Goal: Information Seeking & Learning: Learn about a topic

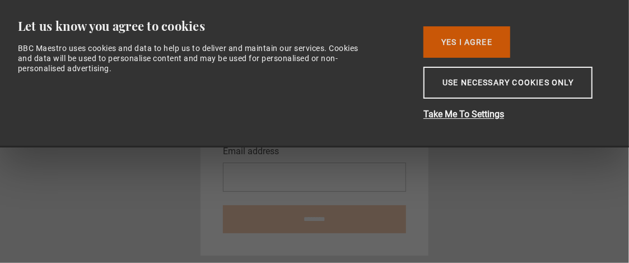
click at [475, 38] on button "Yes I Agree" at bounding box center [467, 41] width 87 height 31
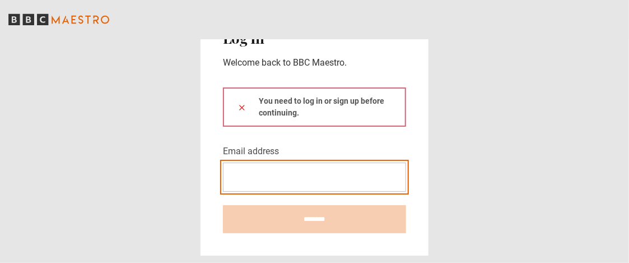
click at [289, 183] on input "Email address" at bounding box center [314, 177] width 183 height 29
type input "**********"
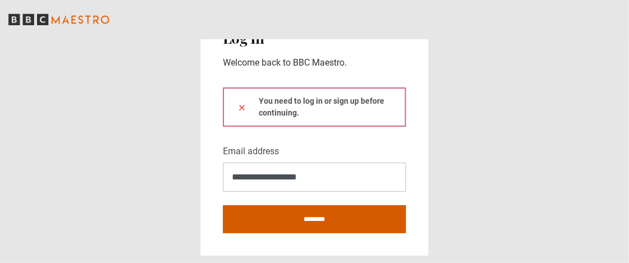
click at [316, 222] on input "********" at bounding box center [314, 219] width 183 height 28
type input "**********"
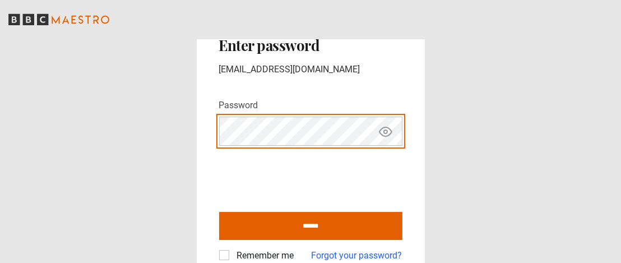
click at [219, 212] on input "******" at bounding box center [310, 226] width 183 height 28
type input "**********"
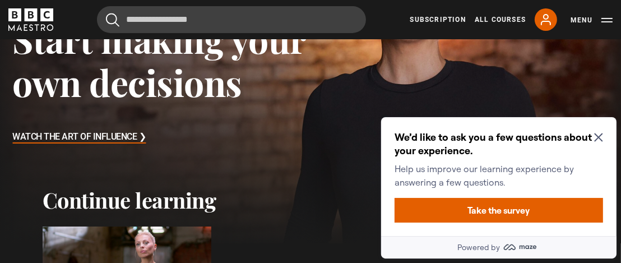
scroll to position [168, 0]
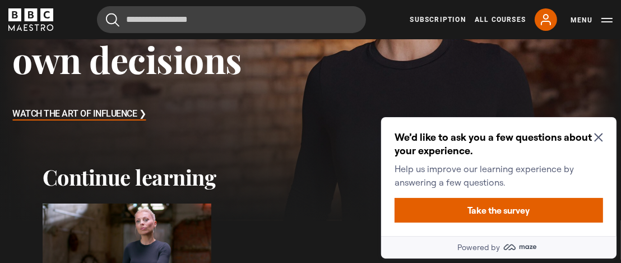
click at [597, 131] on h2 "We’d like to ask you a few questions about your experience." at bounding box center [496, 143] width 204 height 27
click at [595, 135] on icon "Close Maze Prompt" at bounding box center [598, 136] width 9 height 9
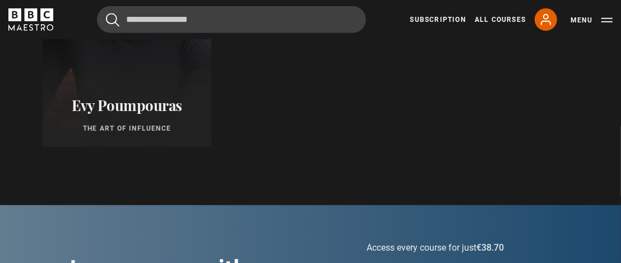
scroll to position [560, 0]
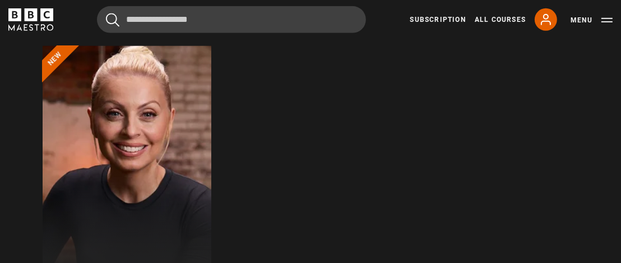
click at [124, 135] on div at bounding box center [127, 181] width 186 height 296
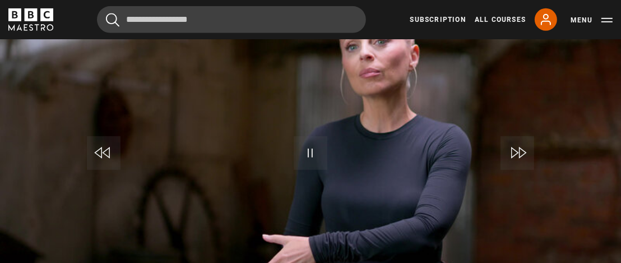
click at [372, 80] on video "Video Player" at bounding box center [310, 155] width 621 height 349
click at [317, 155] on span "Video Player" at bounding box center [311, 153] width 34 height 34
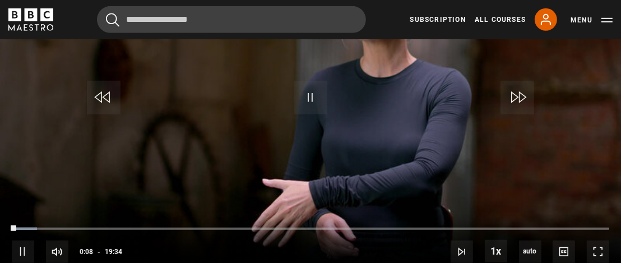
scroll to position [587, 0]
click at [603, 246] on span "Video Player" at bounding box center [598, 251] width 22 height 22
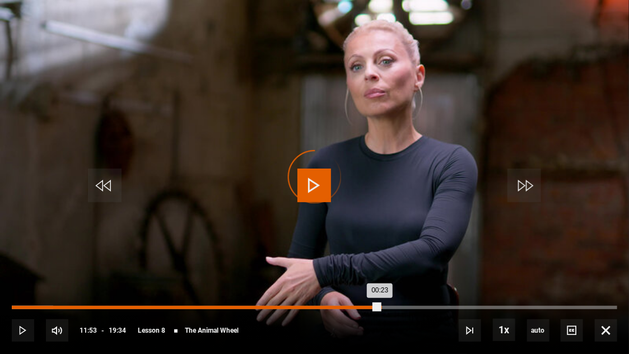
click at [380, 262] on div "Loaded : 6.82% 11:53 00:23" at bounding box center [315, 307] width 606 height 3
click at [328, 262] on div "Loaded : 66.51% 10:14 11:59" at bounding box center [315, 307] width 606 height 3
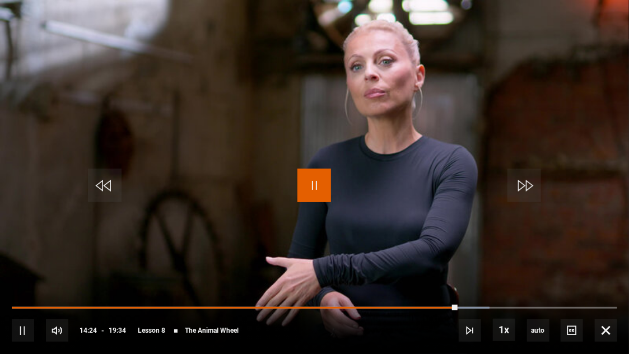
click at [314, 188] on span "Video Player" at bounding box center [315, 186] width 34 height 34
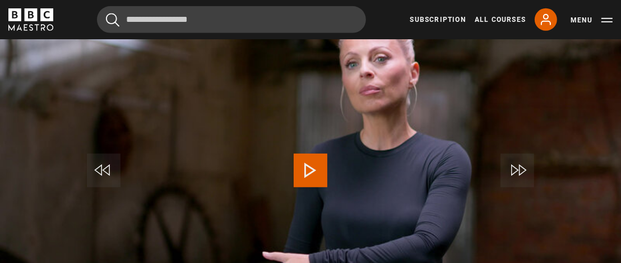
scroll to position [531, 0]
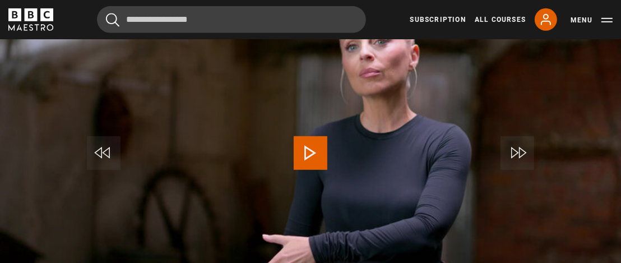
click at [305, 144] on span "Video Player" at bounding box center [311, 153] width 34 height 34
click at [180, 113] on video "Video Player" at bounding box center [310, 155] width 621 height 349
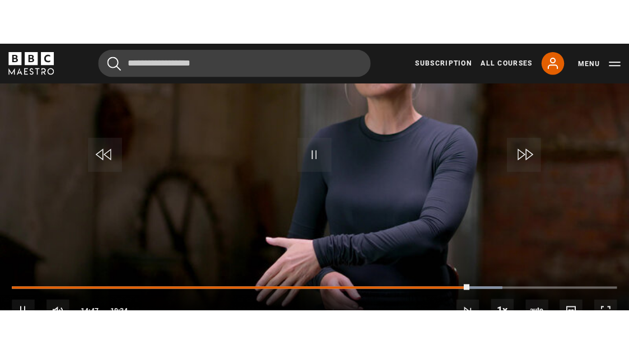
scroll to position [587, 0]
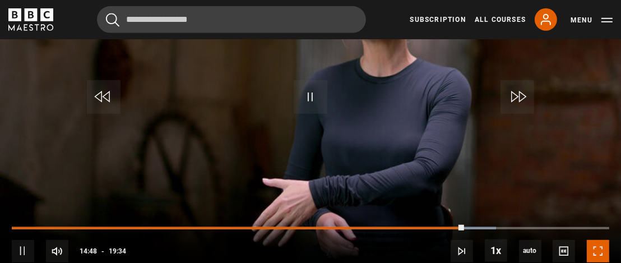
click at [603, 245] on span "Video Player" at bounding box center [598, 251] width 22 height 22
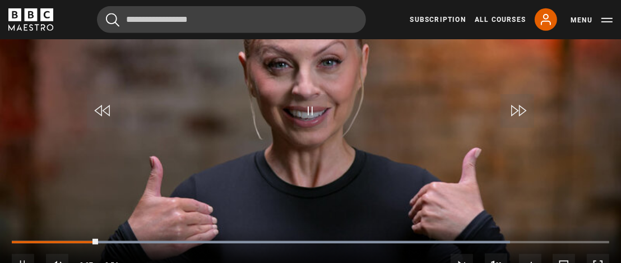
scroll to position [643, 0]
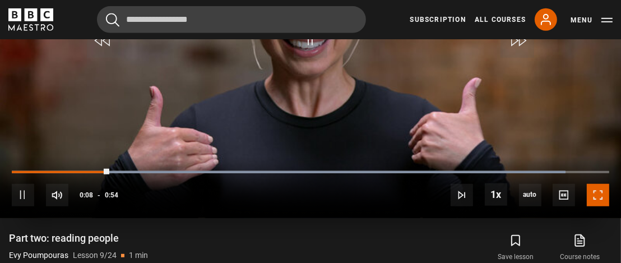
drag, startPoint x: 602, startPoint y: 198, endPoint x: 602, endPoint y: 266, distance: 67.8
click at [602, 198] on span "Video Player" at bounding box center [598, 195] width 22 height 22
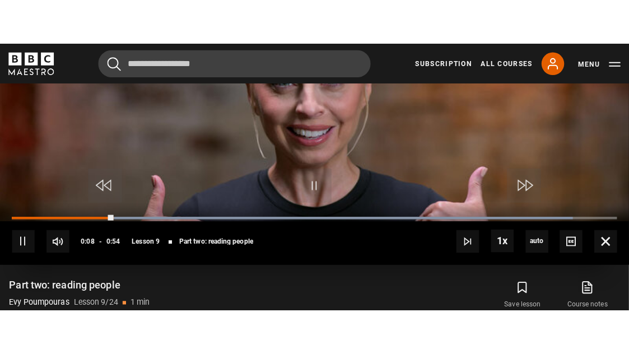
scroll to position [597, 0]
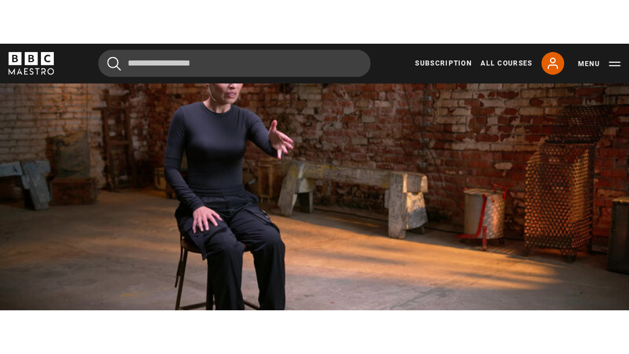
scroll to position [587, 0]
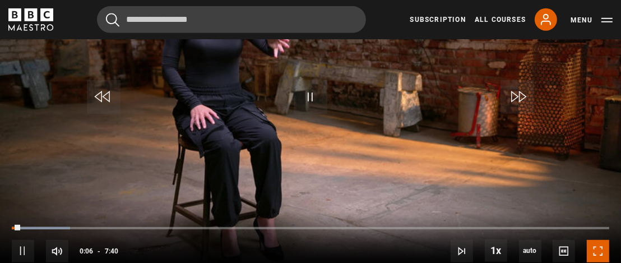
click at [599, 249] on span "Video Player" at bounding box center [598, 251] width 22 height 22
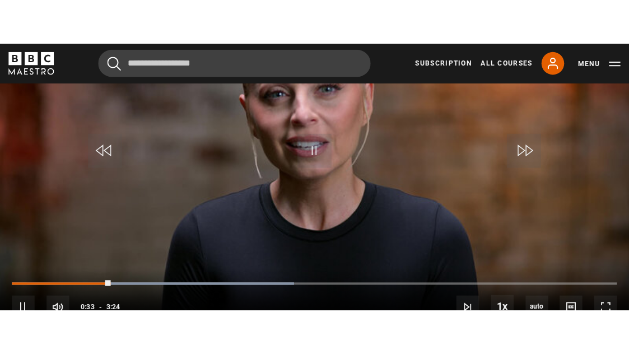
scroll to position [587, 0]
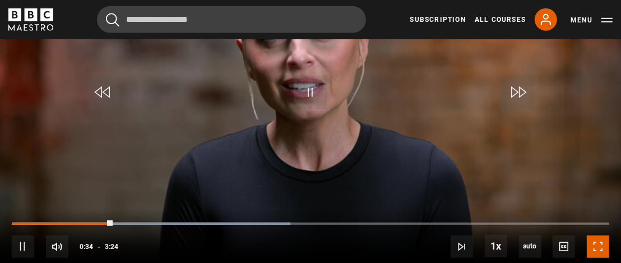
click at [598, 239] on span "Video Player" at bounding box center [598, 246] width 22 height 22
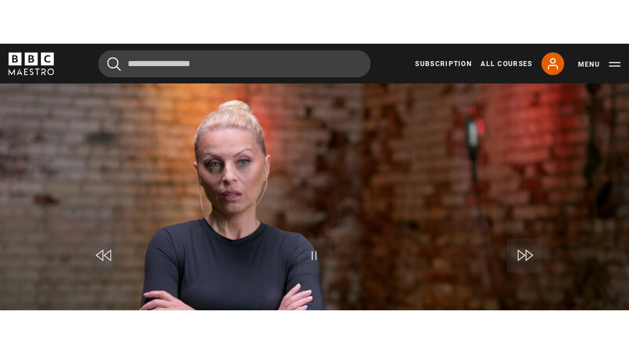
scroll to position [587, 0]
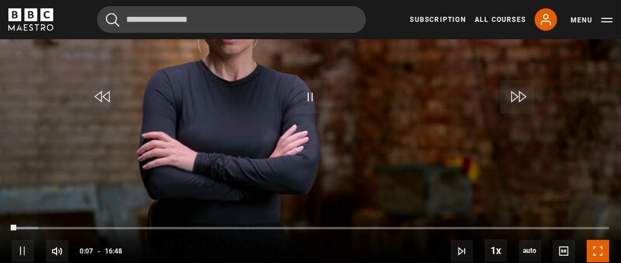
click at [601, 250] on span "Video Player" at bounding box center [598, 251] width 22 height 22
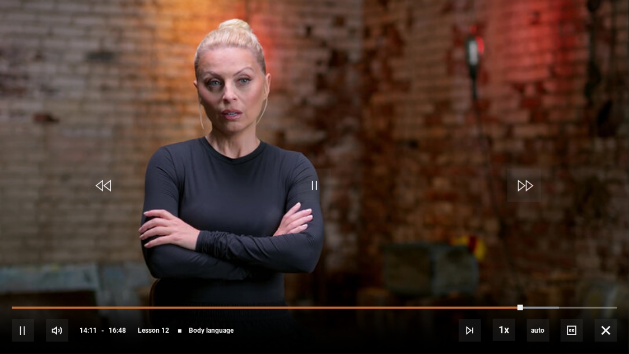
click at [577, 138] on video "Video Player" at bounding box center [314, 177] width 629 height 354
click at [333, 172] on button "Play" at bounding box center [314, 185] width 39 height 50
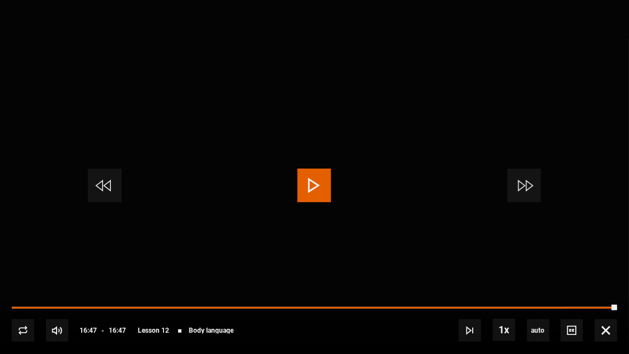
click at [312, 175] on span "Video Player" at bounding box center [315, 186] width 34 height 34
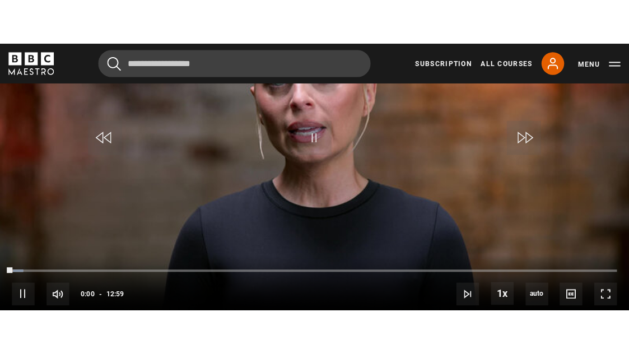
scroll to position [587, 0]
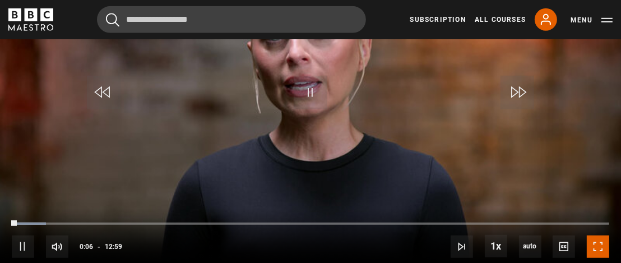
click at [602, 240] on span "Video Player" at bounding box center [598, 246] width 22 height 22
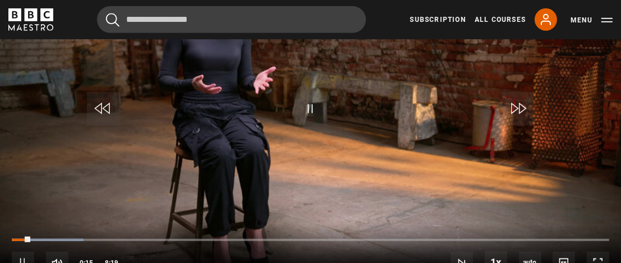
scroll to position [587, 0]
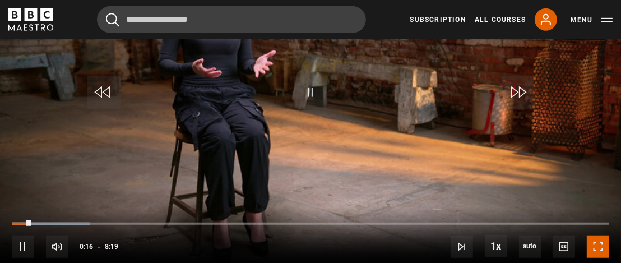
click at [606, 245] on span "Video Player" at bounding box center [598, 246] width 22 height 22
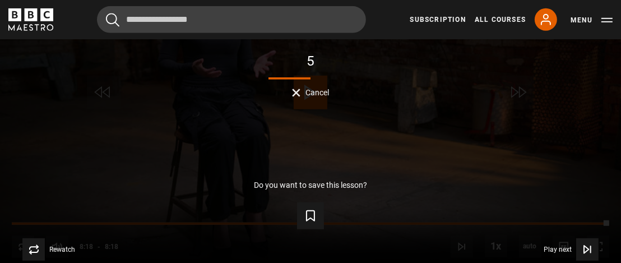
click at [300, 91] on button "Cancel" at bounding box center [311, 93] width 38 height 8
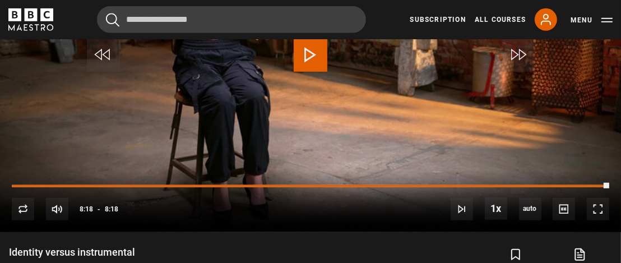
scroll to position [699, 0]
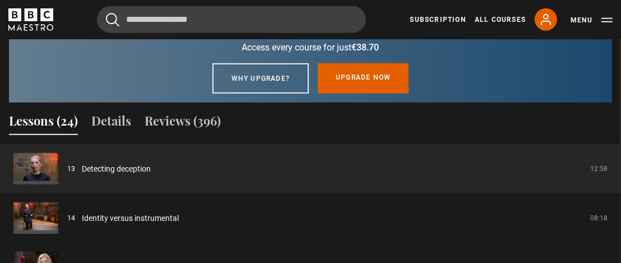
scroll to position [923, 0]
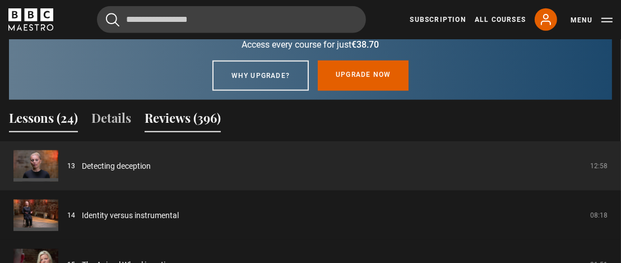
click at [170, 117] on button "Reviews (396)" at bounding box center [183, 121] width 76 height 24
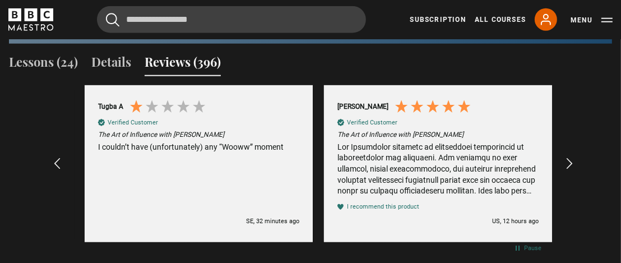
scroll to position [0, 239]
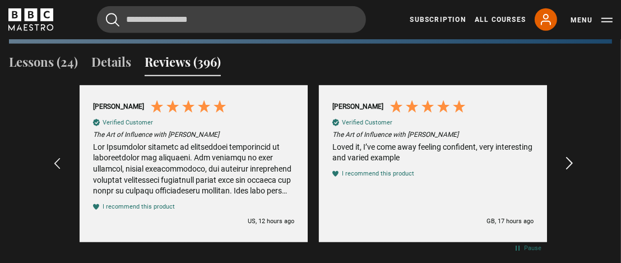
click at [571, 162] on icon "REVIEWS.io Carousel Scroll Right" at bounding box center [570, 164] width 16 height 16
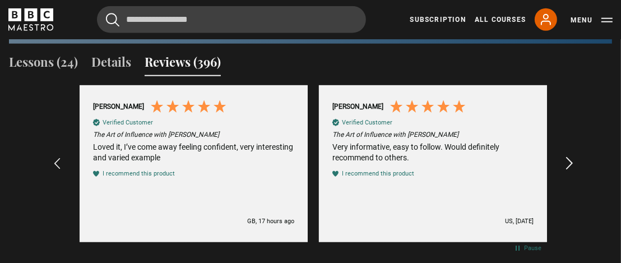
click at [571, 163] on icon "REVIEWS.io Carousel Scroll Right" at bounding box center [570, 164] width 16 height 16
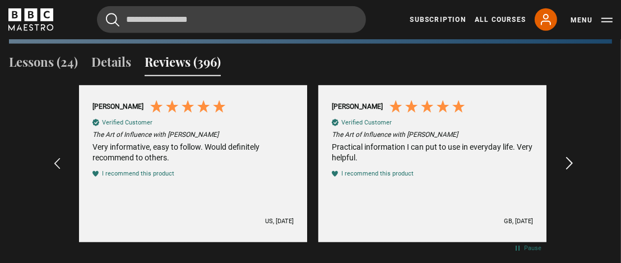
click at [571, 163] on icon "REVIEWS.io Carousel Scroll Right" at bounding box center [570, 164] width 16 height 16
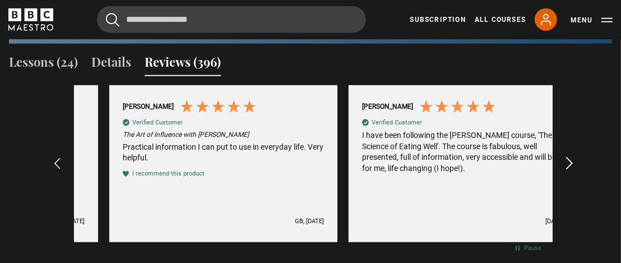
click at [571, 163] on icon "REVIEWS.io Carousel Scroll Right" at bounding box center [570, 164] width 16 height 16
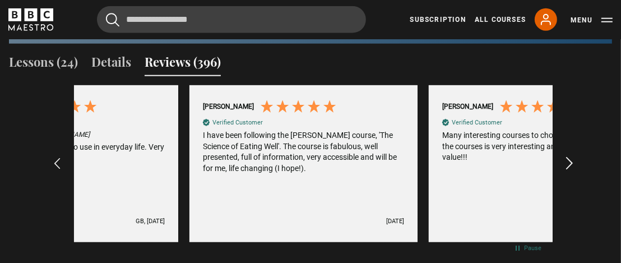
click at [571, 163] on icon "REVIEWS.io Carousel Scroll Right" at bounding box center [570, 164] width 16 height 16
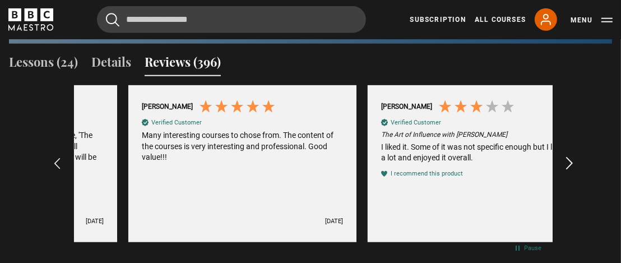
click at [571, 163] on icon "REVIEWS.io Carousel Scroll Right" at bounding box center [570, 164] width 16 height 16
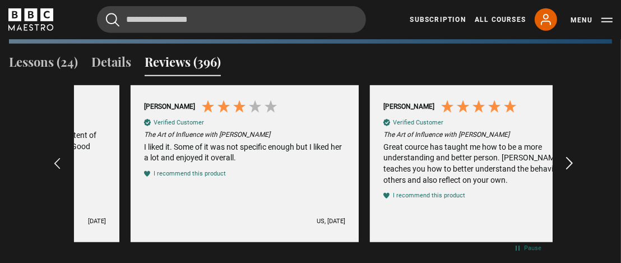
click at [571, 163] on icon "REVIEWS.io Carousel Scroll Right" at bounding box center [570, 164] width 16 height 16
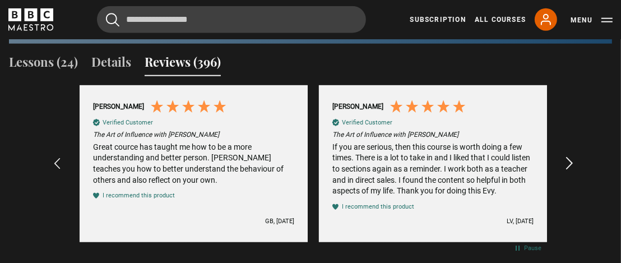
click at [571, 163] on icon "REVIEWS.io Carousel Scroll Right" at bounding box center [570, 164] width 16 height 16
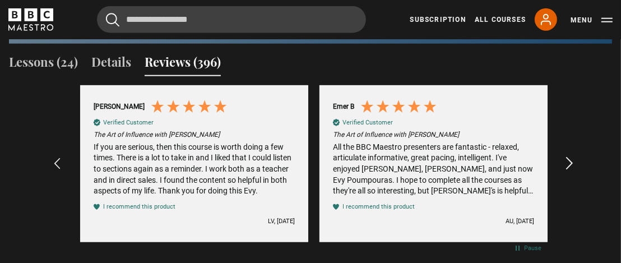
click at [571, 163] on icon "REVIEWS.io Carousel Scroll Right" at bounding box center [570, 164] width 16 height 16
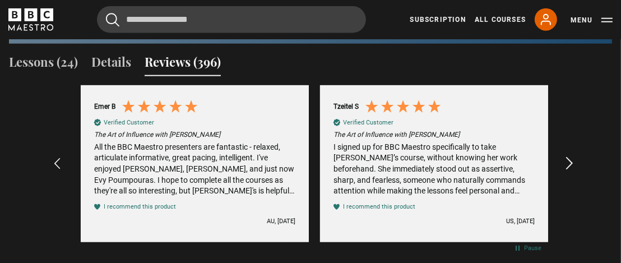
click at [571, 163] on icon "REVIEWS.io Carousel Scroll Right" at bounding box center [570, 164] width 16 height 16
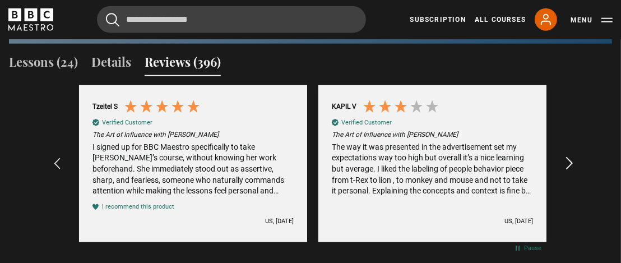
click at [571, 163] on icon "REVIEWS.io Carousel Scroll Right" at bounding box center [570, 164] width 16 height 16
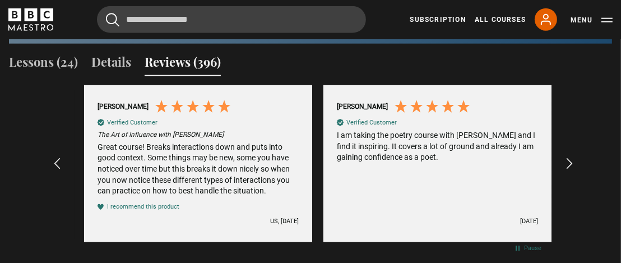
scroll to position [0, 3351]
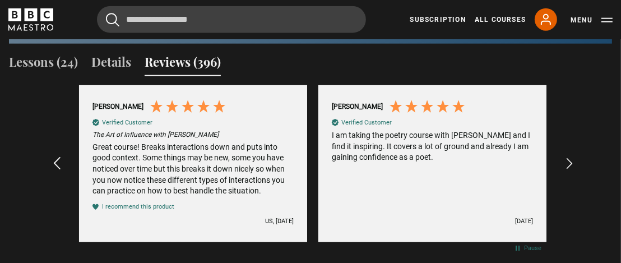
click at [57, 160] on icon "REVIEWS.io Carousel Scroll Left" at bounding box center [57, 164] width 16 height 16
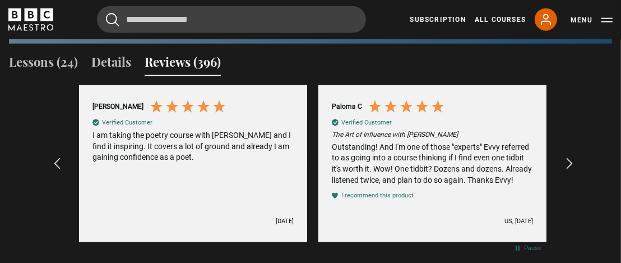
scroll to position [0, 3799]
